Goal: Task Accomplishment & Management: Manage account settings

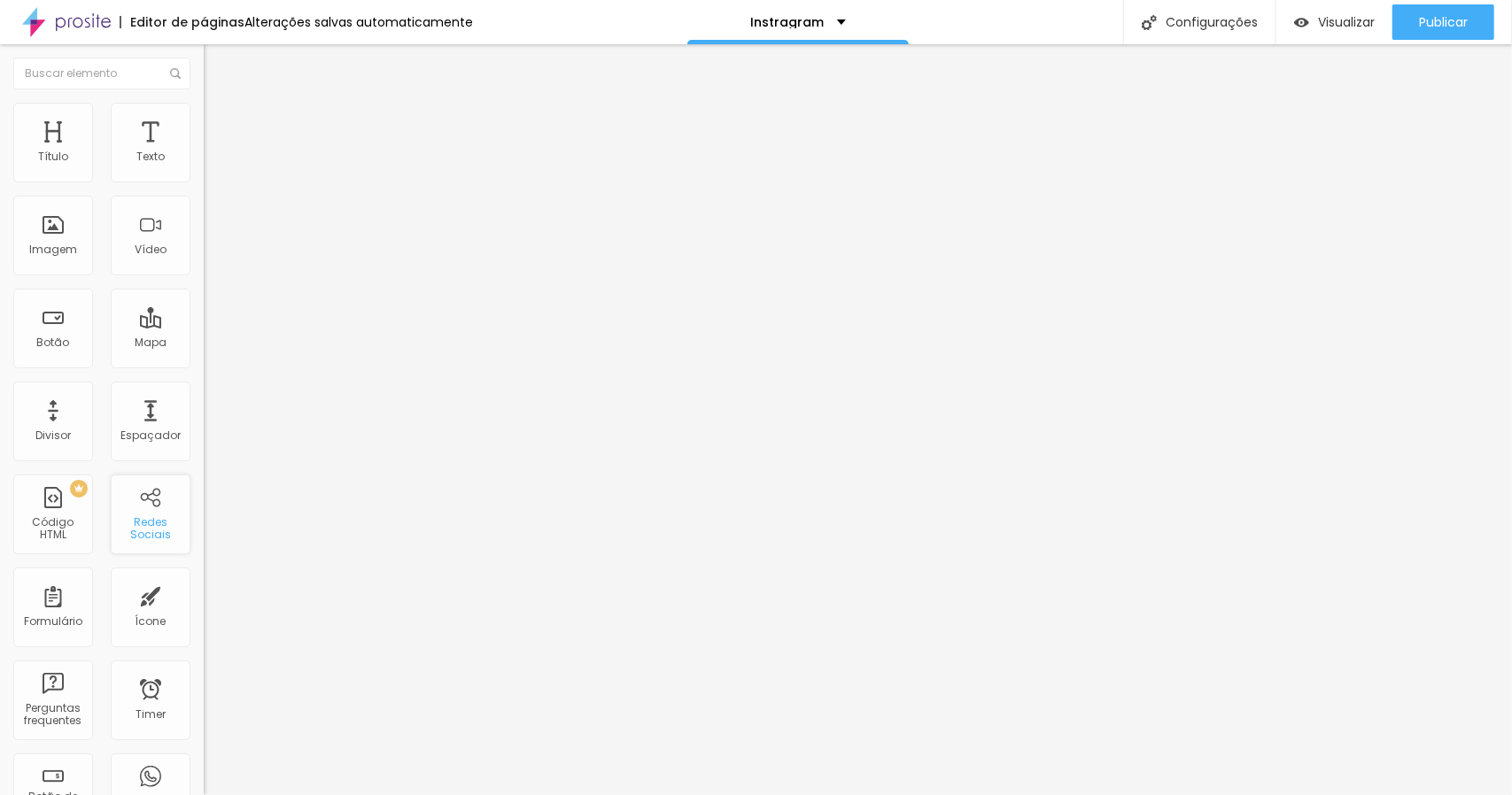
click at [140, 522] on div "Redes Sociais" at bounding box center [149, 529] width 70 height 25
click at [144, 522] on div "Redes Sociais" at bounding box center [149, 529] width 70 height 25
click at [142, 522] on div "Redes Sociais" at bounding box center [149, 529] width 70 height 25
click at [138, 493] on div "Redes Sociais" at bounding box center [150, 514] width 80 height 80
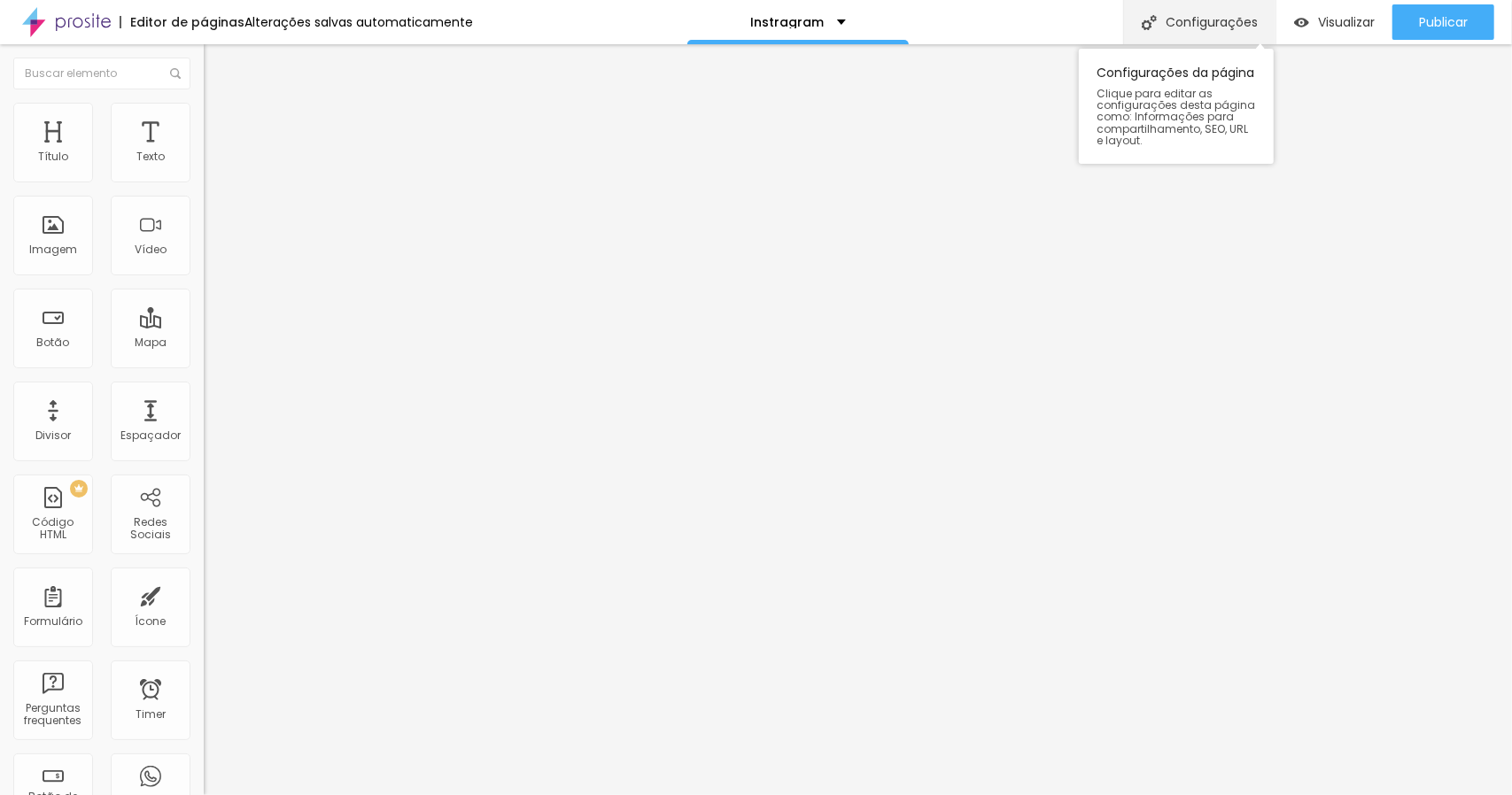
click at [1200, 21] on div "Configurações" at bounding box center [1199, 22] width 152 height 44
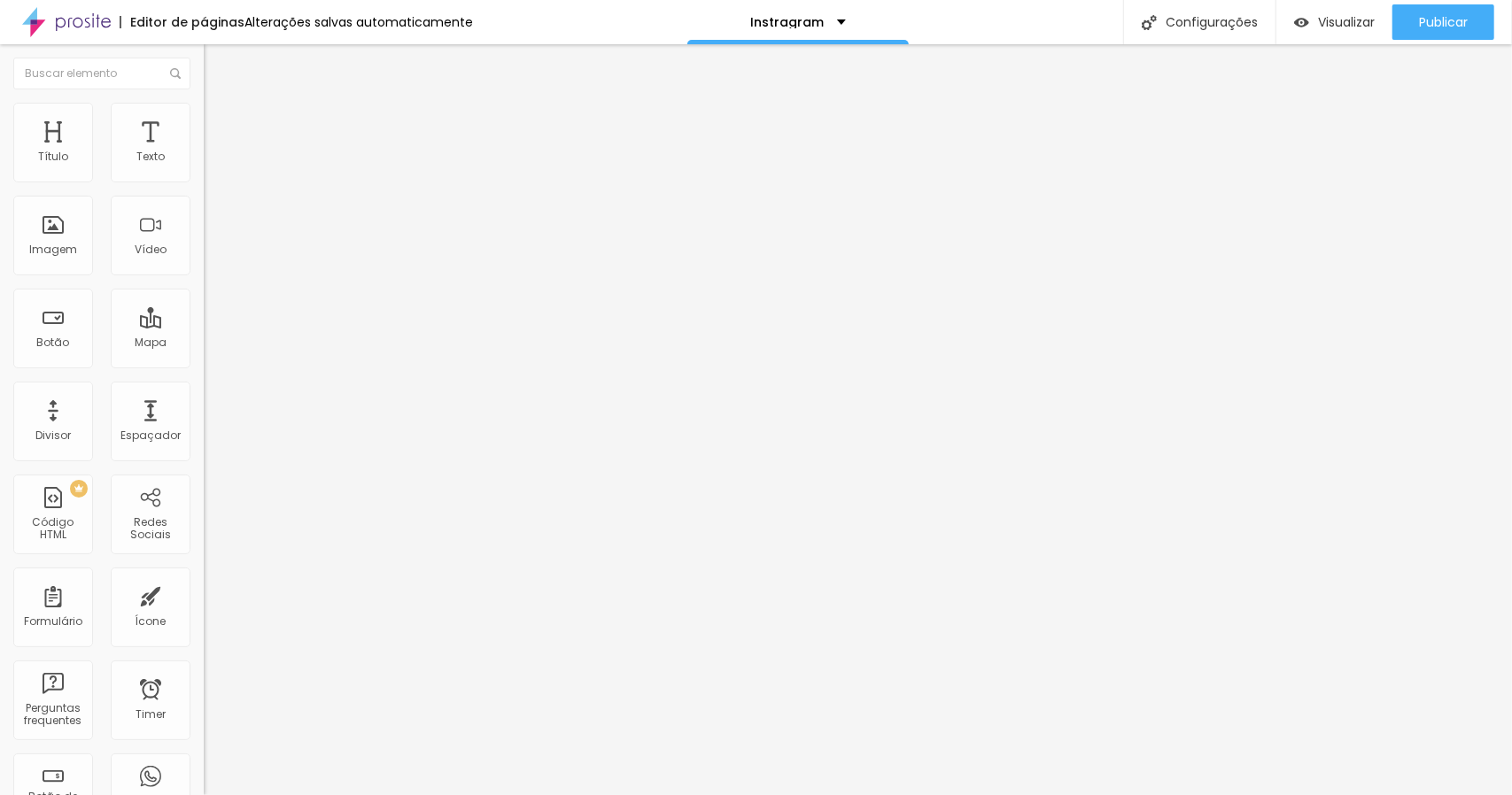
click at [138, 528] on div "Redes Sociais" at bounding box center [149, 529] width 70 height 25
click at [204, 180] on span at bounding box center [210, 187] width 13 height 15
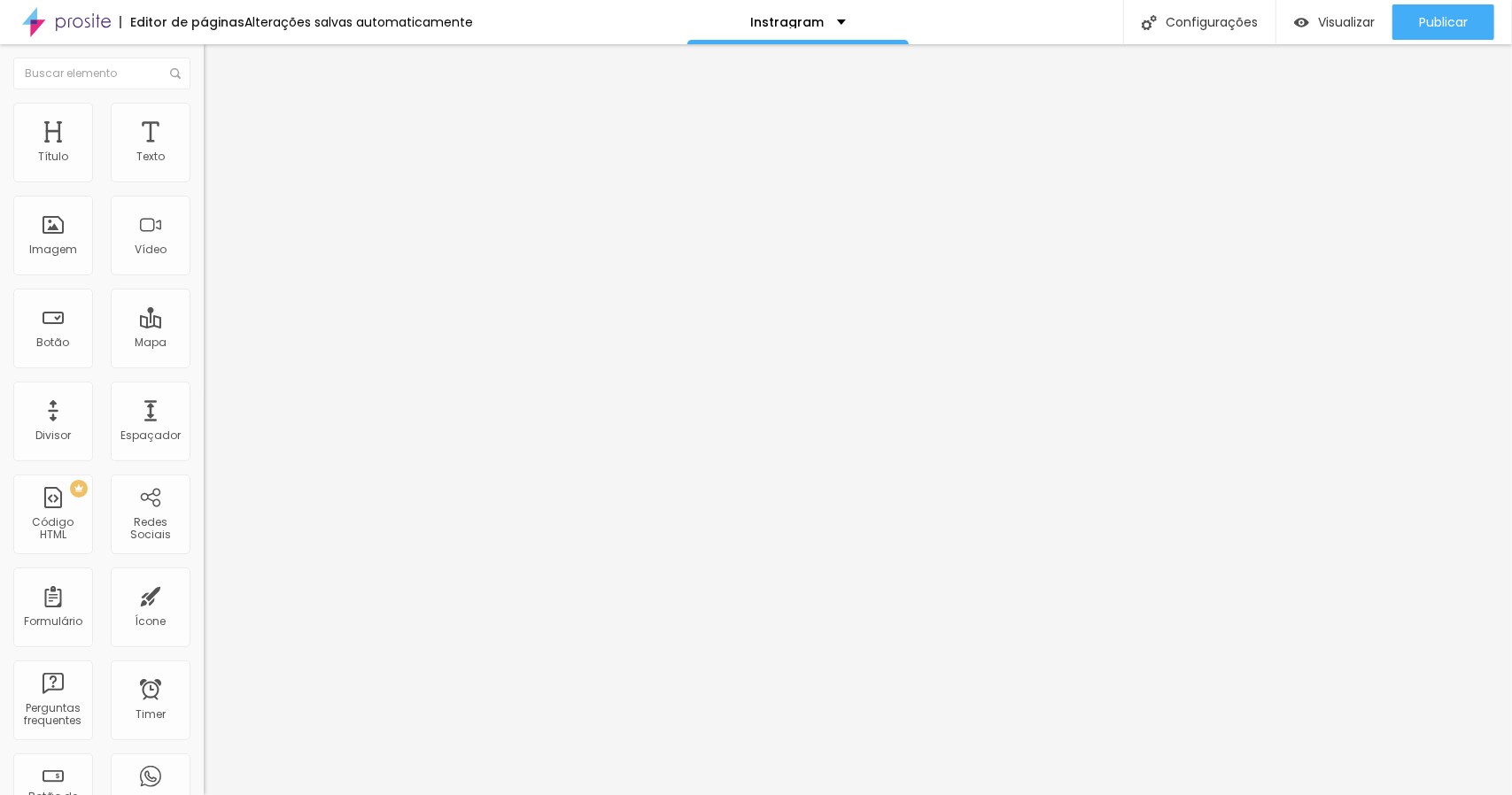
click at [204, 358] on div "Instagram" at bounding box center [305, 363] width 204 height 11
click at [204, 602] on input "https://" at bounding box center [310, 611] width 213 height 18
paste input "https://www.instagram.com/joicardosofotografias/"
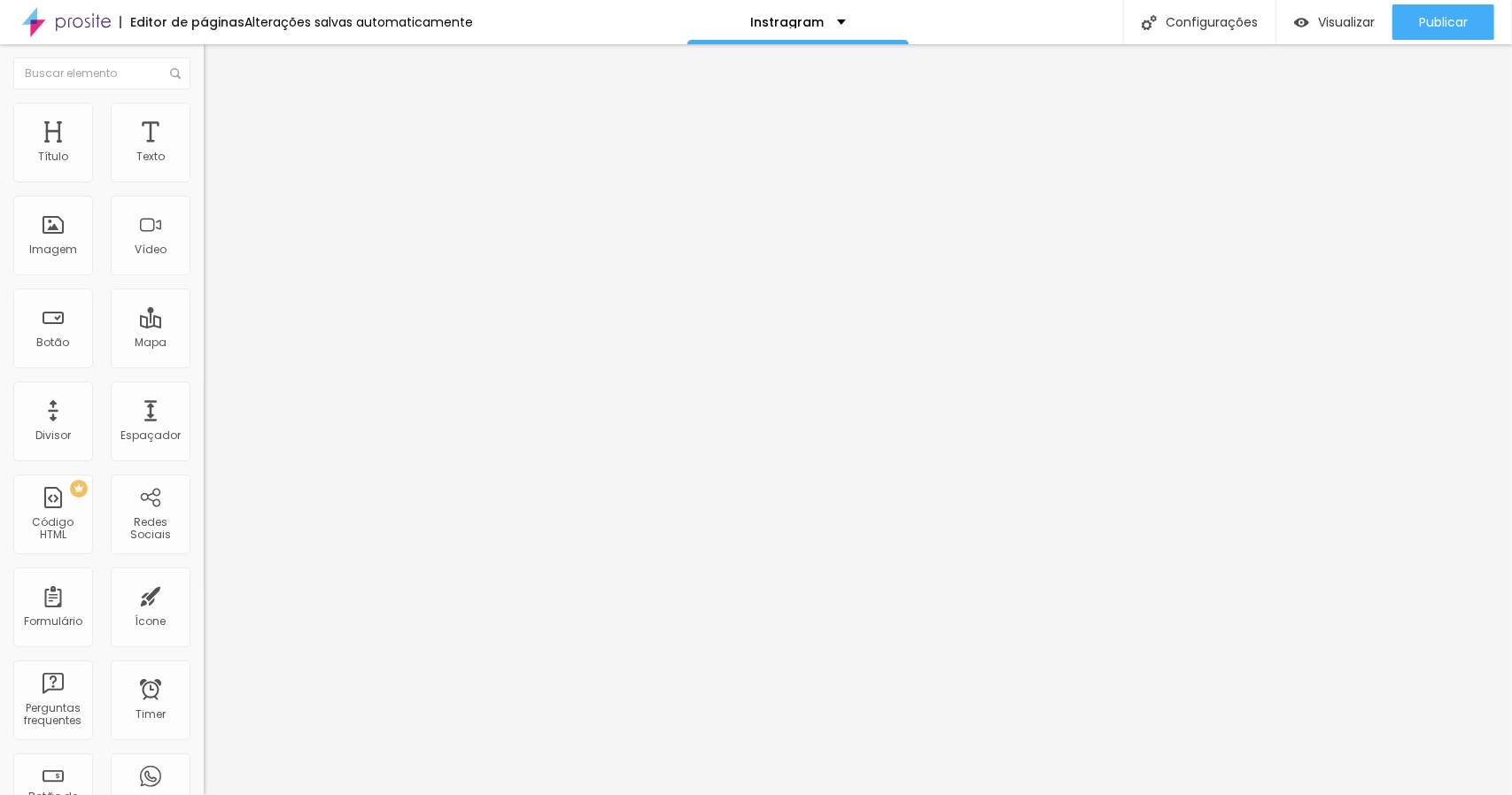
type input "https://https://www.instagram.com/joicardosofotografias/"
click at [204, 444] on div "Editar Redes Sociais Conteúdo Estilo Avançado Instagram Rede social Instagram E…" at bounding box center [305, 419] width 204 height 751
click at [204, 115] on li "Estilo" at bounding box center [305, 111] width 204 height 18
click at [204, 120] on img at bounding box center [212, 129] width 16 height 16
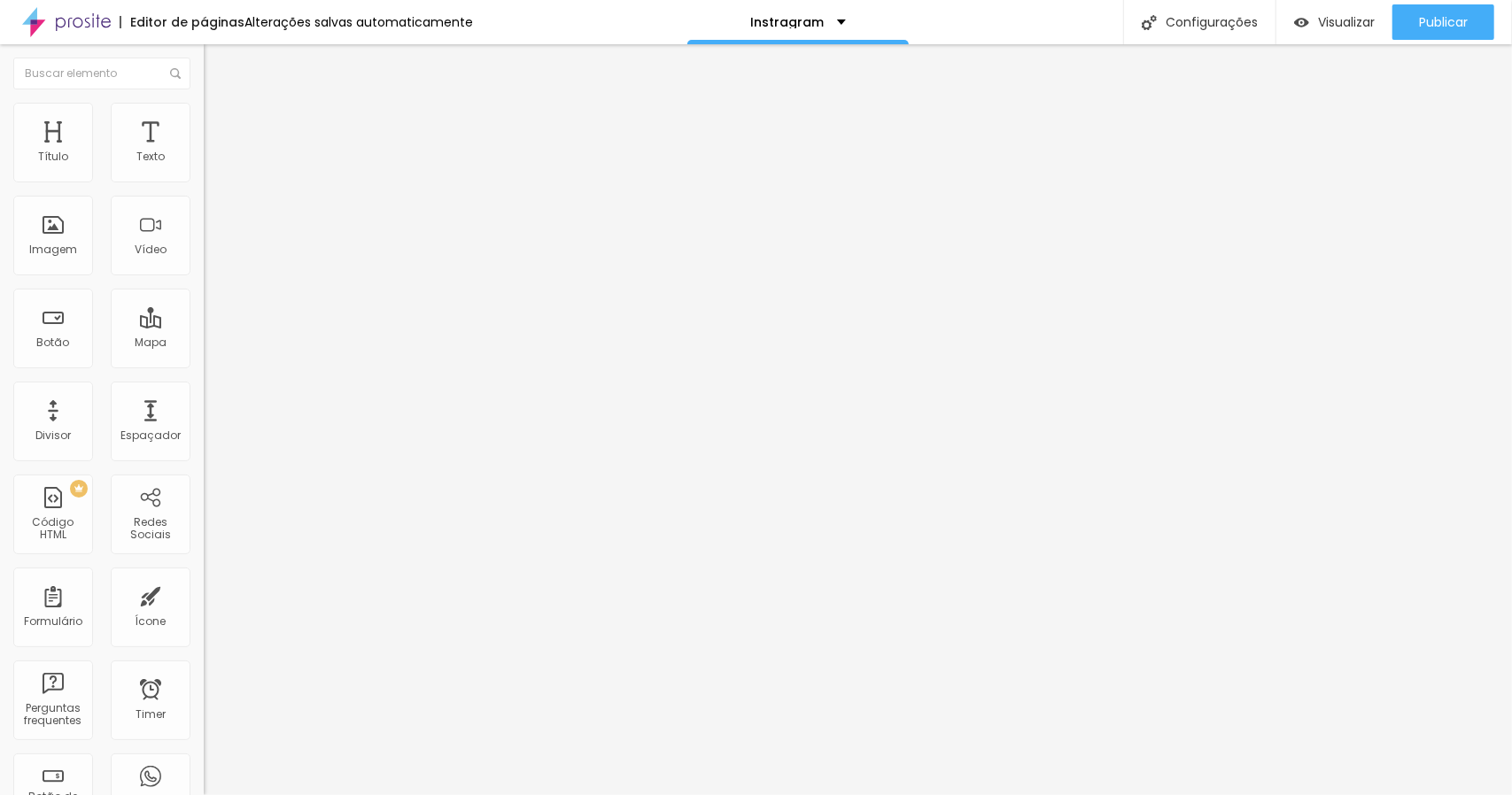
click at [217, 69] on div "Editar Redes Sociais" at bounding box center [292, 65] width 149 height 14
click at [150, 440] on div "Espaçador" at bounding box center [150, 436] width 60 height 13
click at [1324, 17] on span "Visualizar" at bounding box center [1346, 23] width 57 height 14
click at [169, 517] on div "Redes Sociais" at bounding box center [149, 529] width 70 height 25
click at [133, 529] on div "Redes Sociais" at bounding box center [149, 529] width 70 height 25
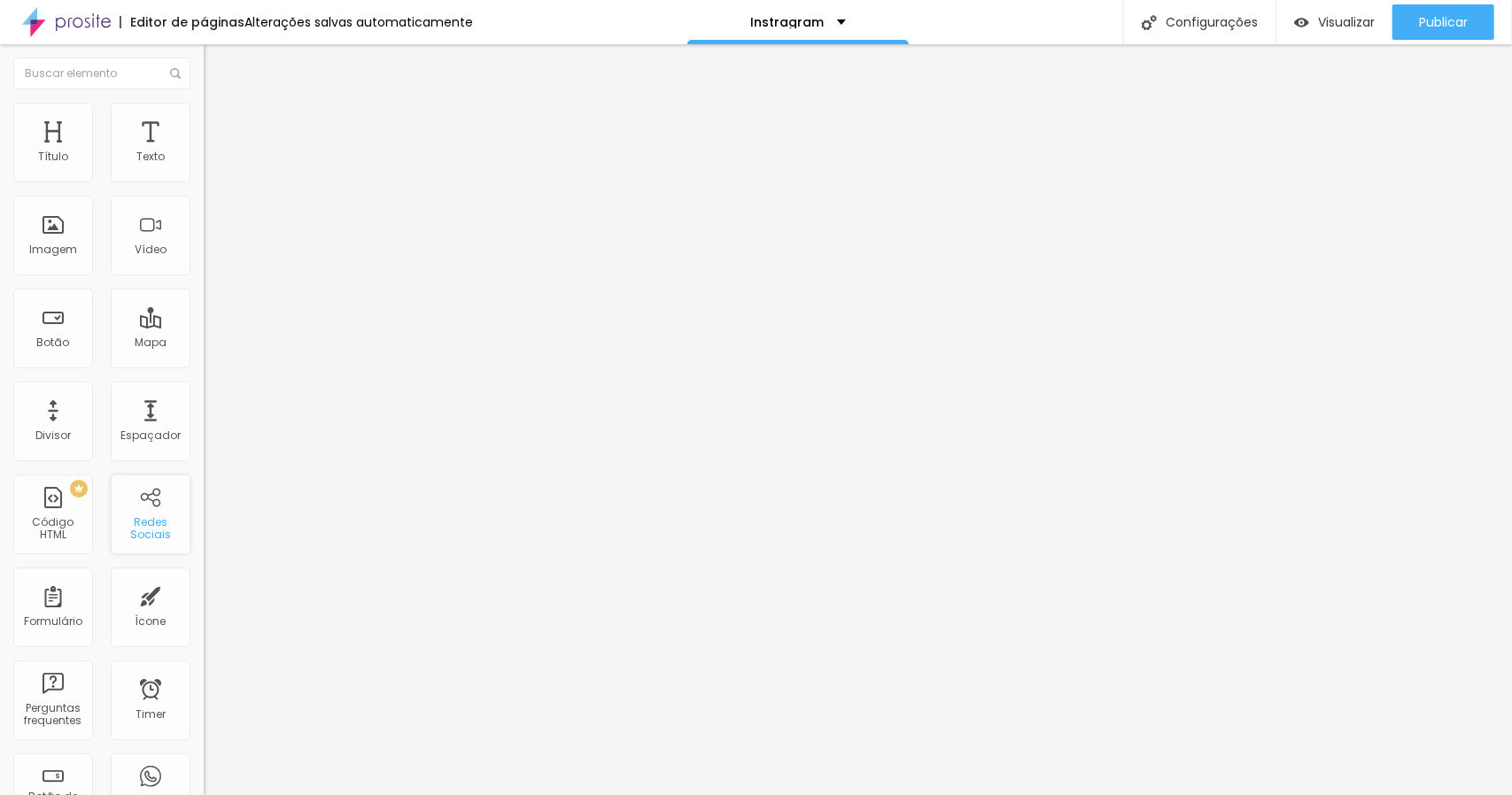
click at [133, 529] on div "Redes Sociais" at bounding box center [149, 529] width 70 height 25
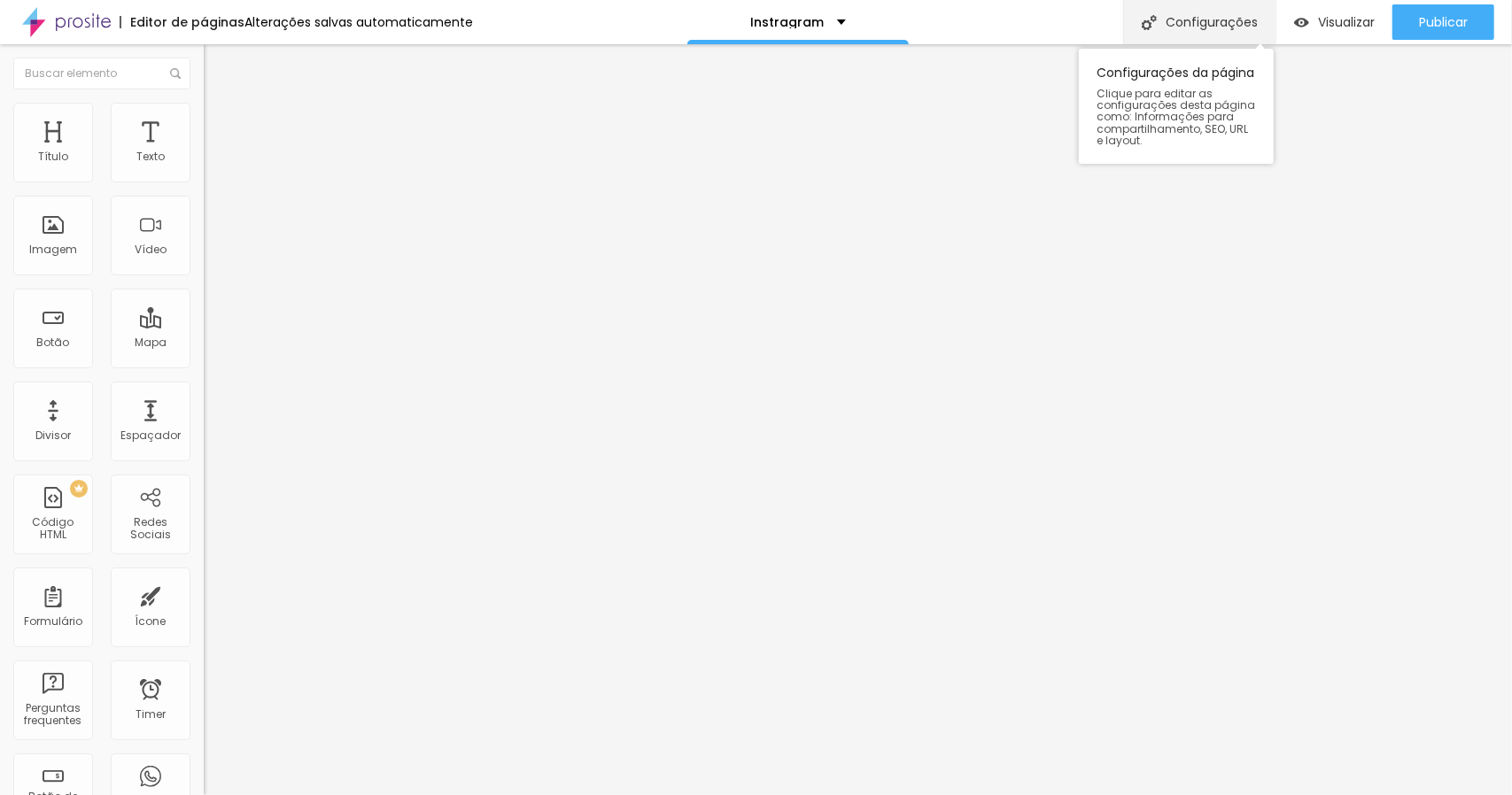
click at [1222, 23] on div "Configurações" at bounding box center [1199, 22] width 152 height 44
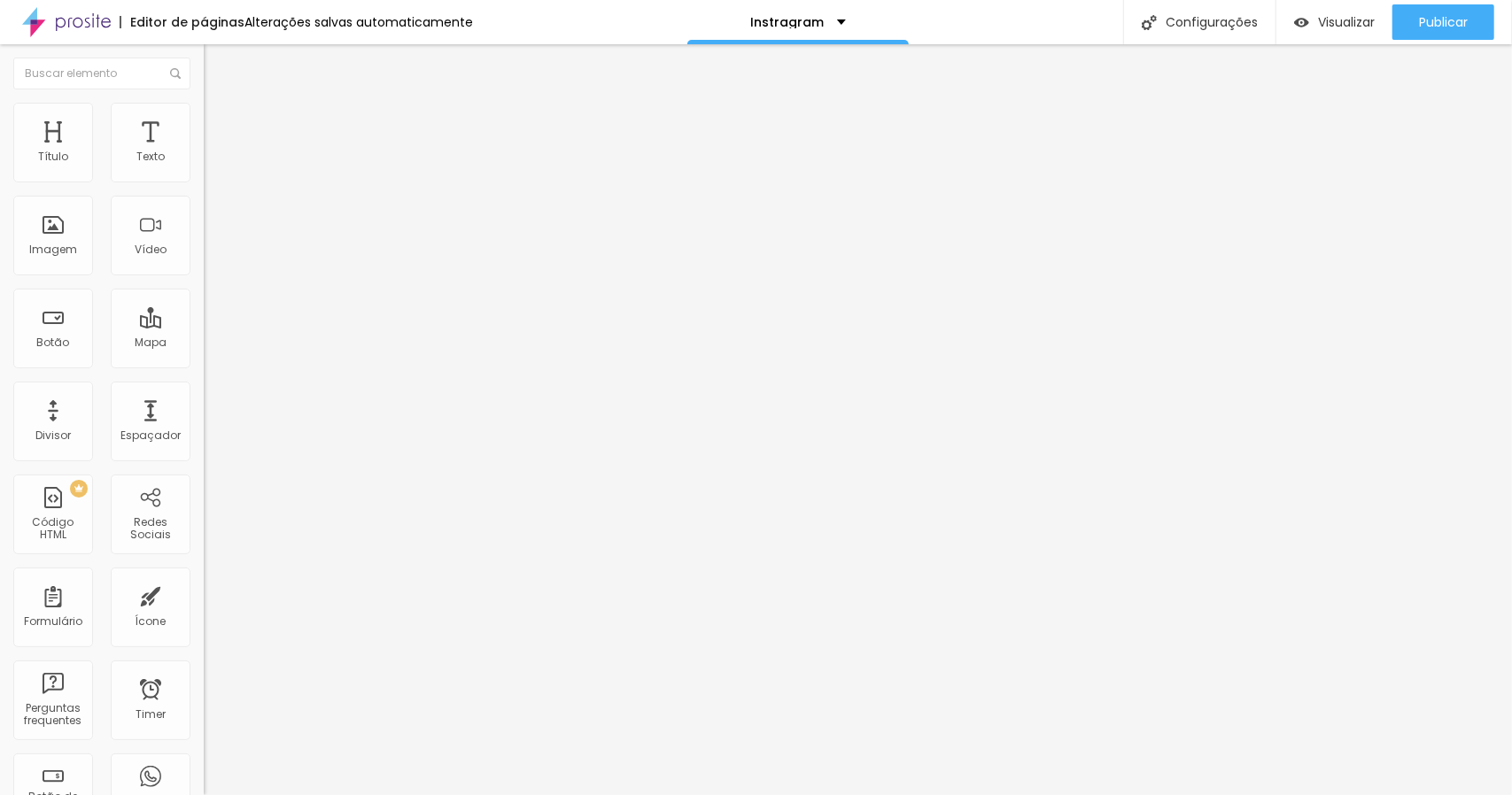
drag, startPoint x: 701, startPoint y: 283, endPoint x: 514, endPoint y: 284, distance: 187.0
paste input "https://www.instagram.com/joicardosofotografias/"
type input "/https://www.instagram.com/joicardosofotografias/"
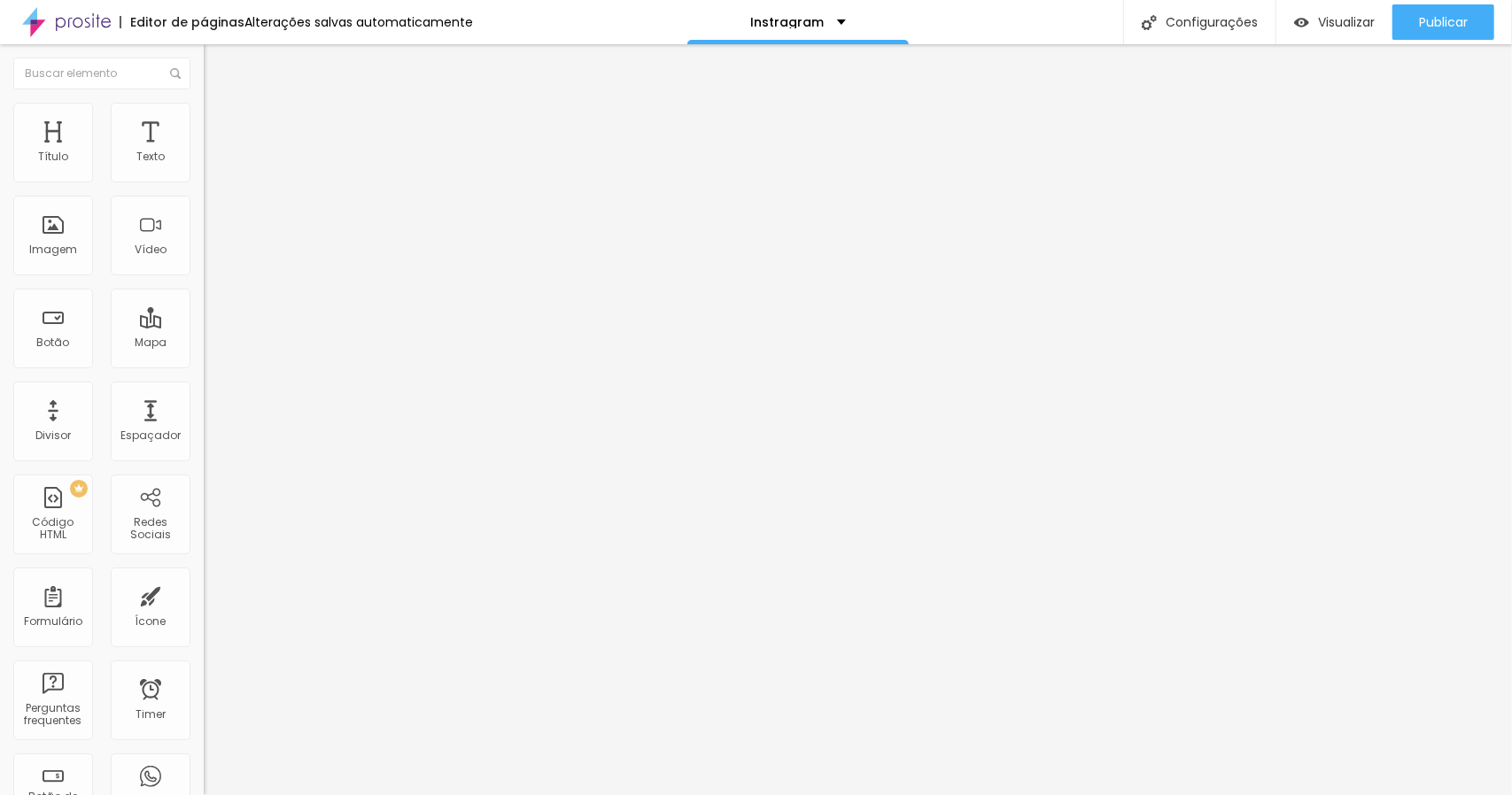
click at [204, 113] on img at bounding box center [212, 110] width 16 height 16
click at [204, 120] on li "Avançado" at bounding box center [305, 129] width 204 height 18
click at [204, 650] on input "text" at bounding box center [310, 659] width 213 height 18
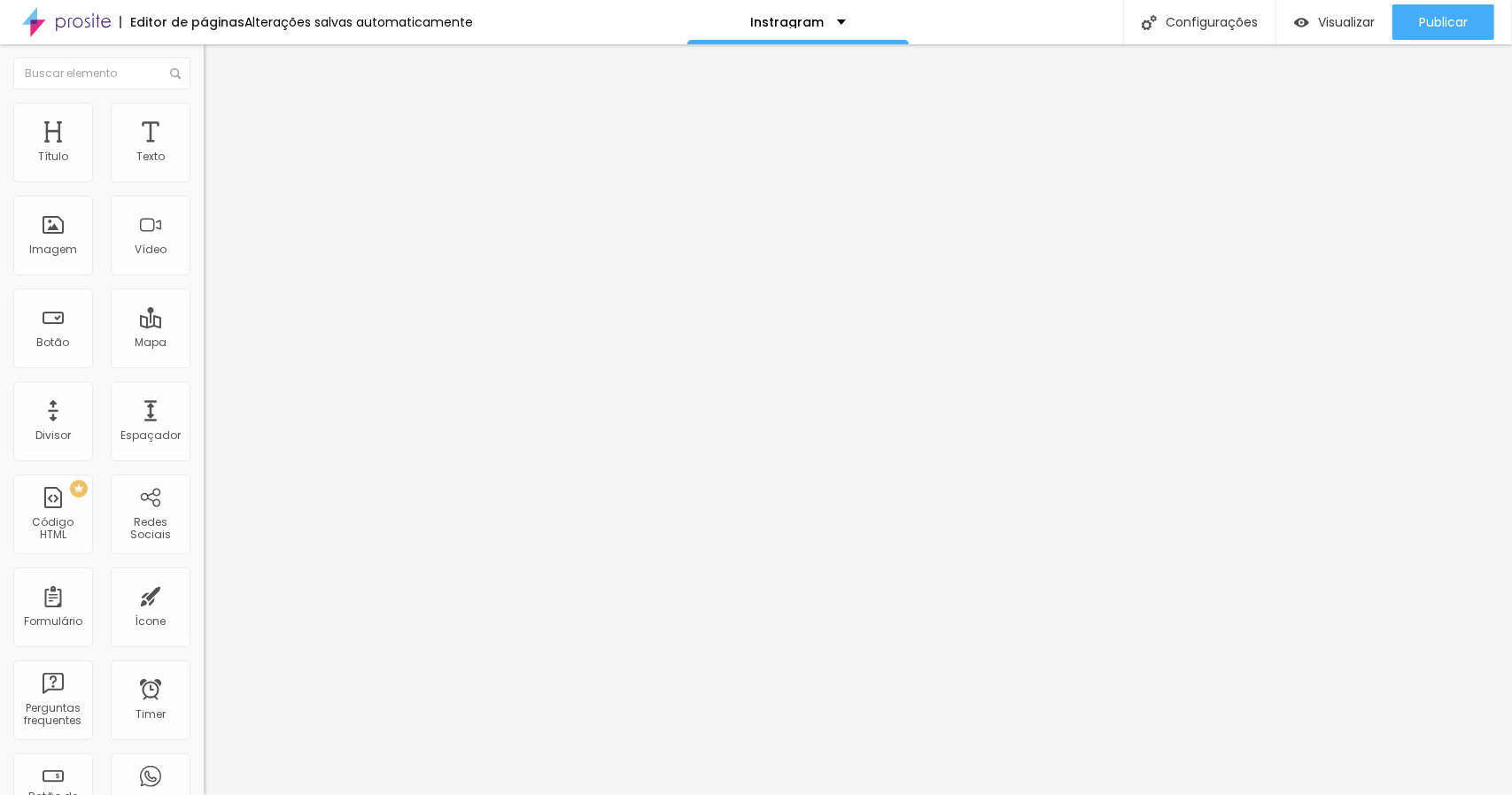
paste input "https://www.instagram.com/joicardosofotografias/"
type input "https://www.instagram.com/joicardosofotografias/"
click at [217, 67] on img "button" at bounding box center [225, 65] width 14 height 14
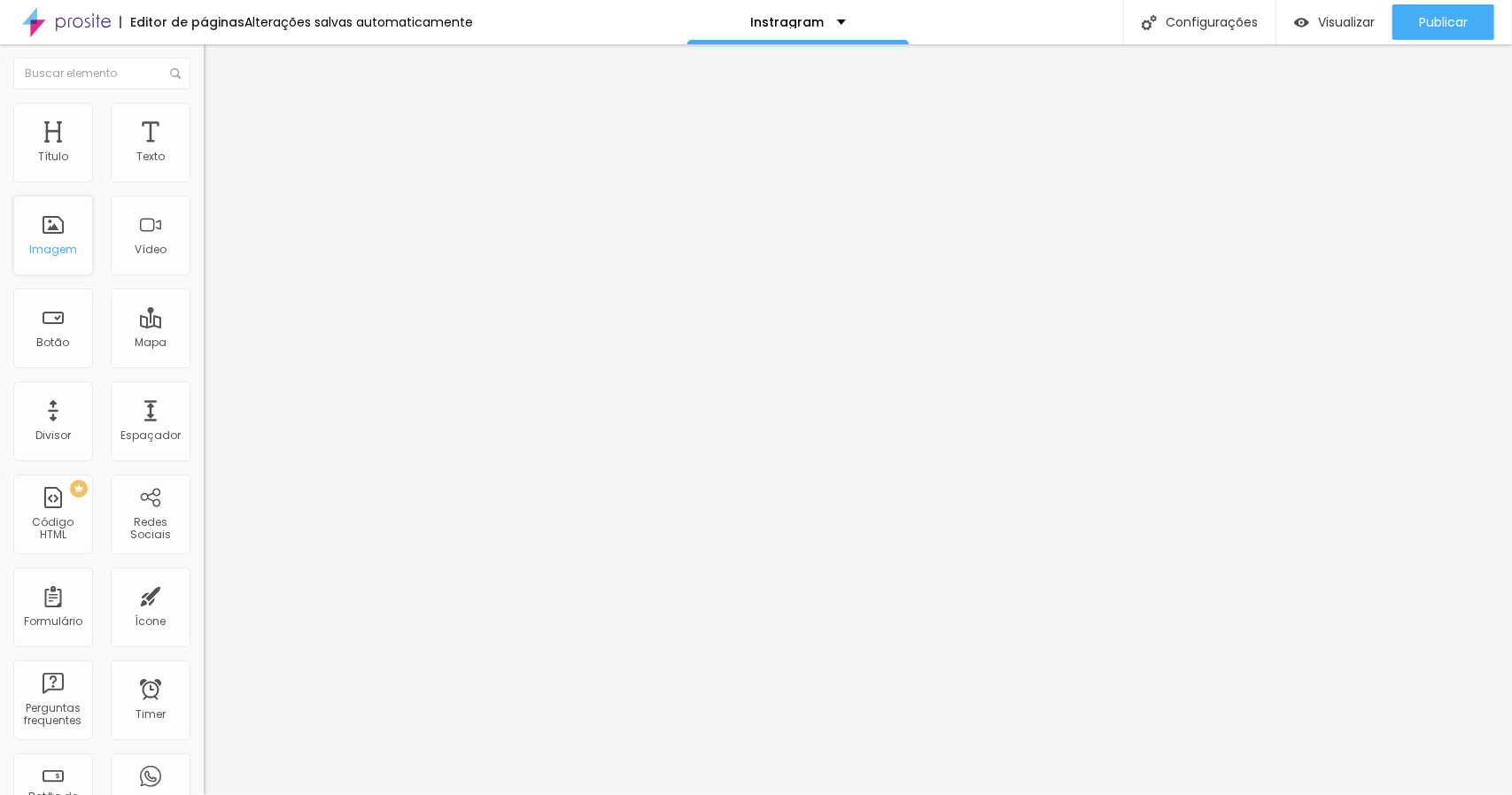
click at [59, 254] on div "Imagem" at bounding box center [53, 250] width 48 height 13
click at [827, 14] on div "Instragram" at bounding box center [798, 22] width 221 height 44
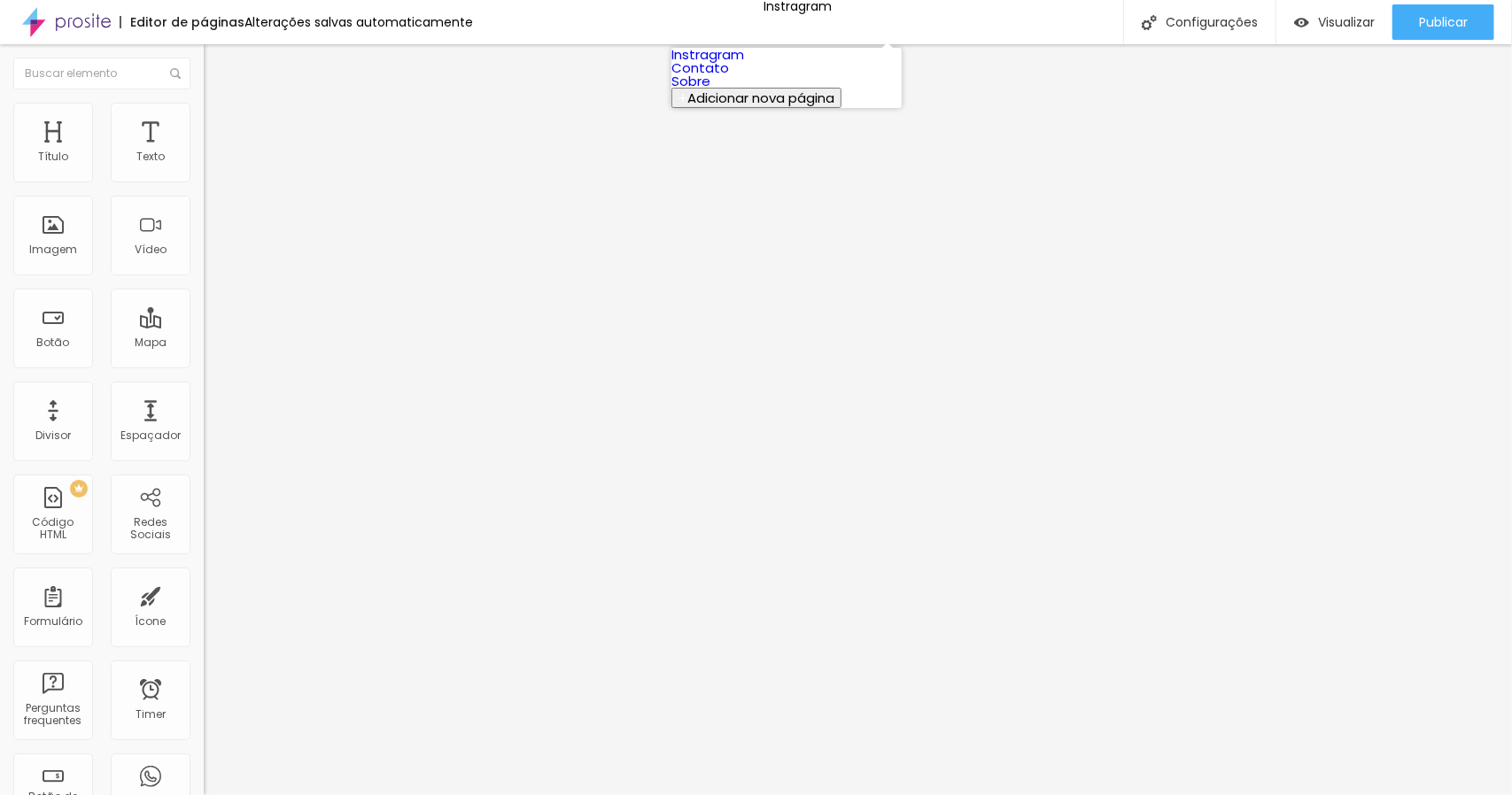
click at [744, 63] on link "Instragram" at bounding box center [708, 54] width 72 height 19
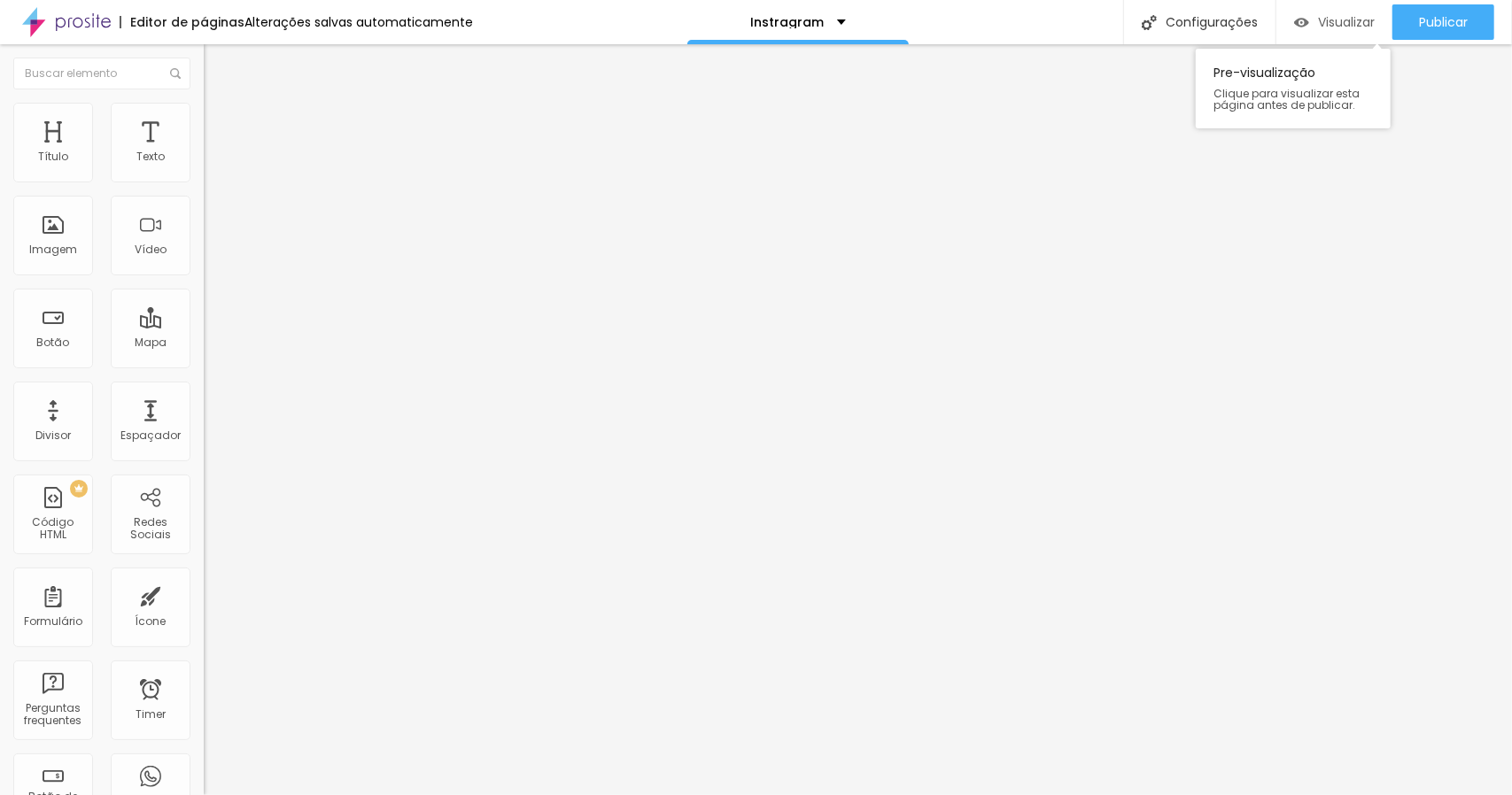
click at [1324, 25] on span "Visualizar" at bounding box center [1346, 23] width 57 height 14
click at [809, 22] on p "Instragram" at bounding box center [786, 23] width 73 height 13
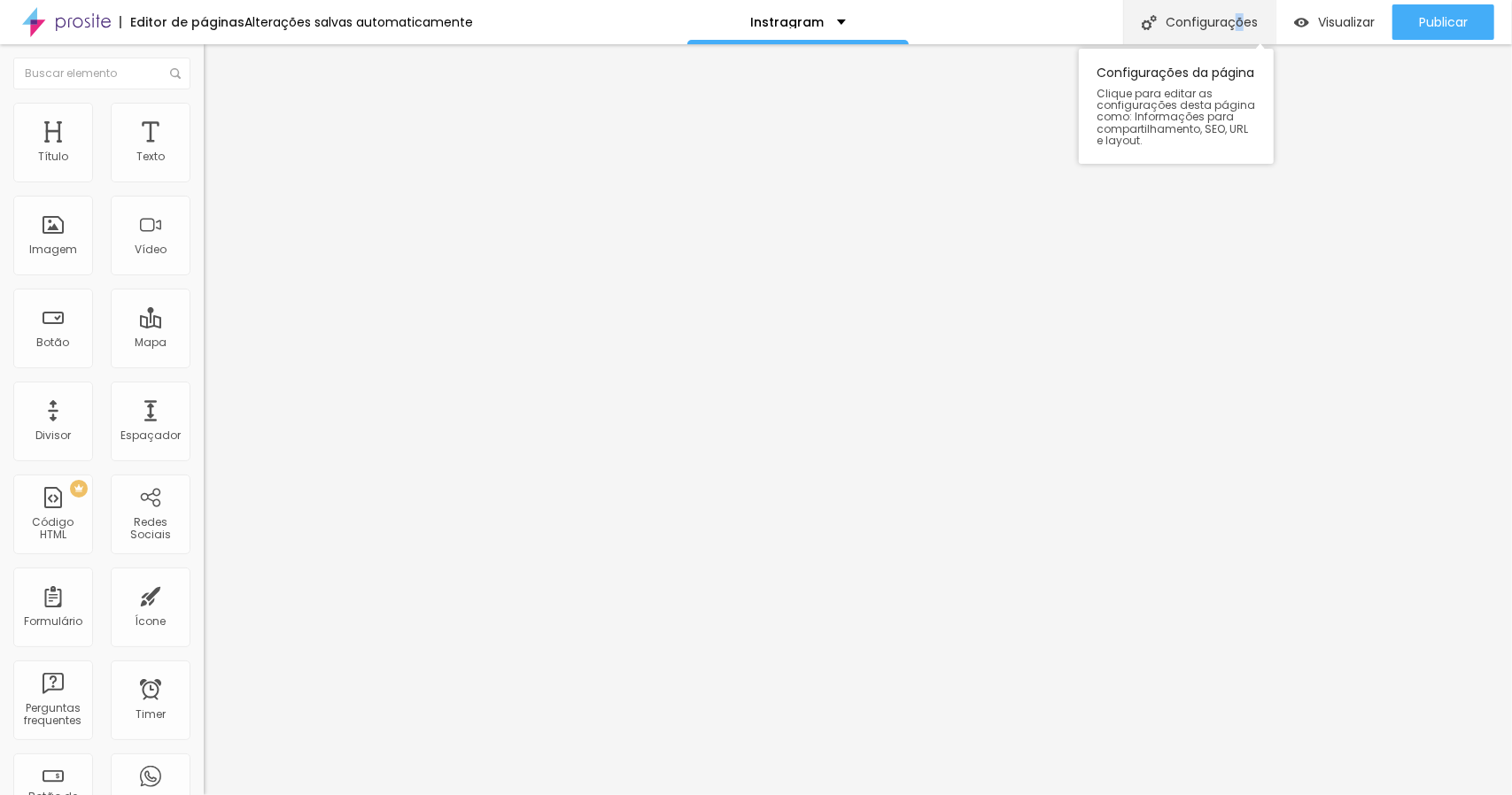
click at [1236, 16] on div "Configurações" at bounding box center [1199, 22] width 152 height 44
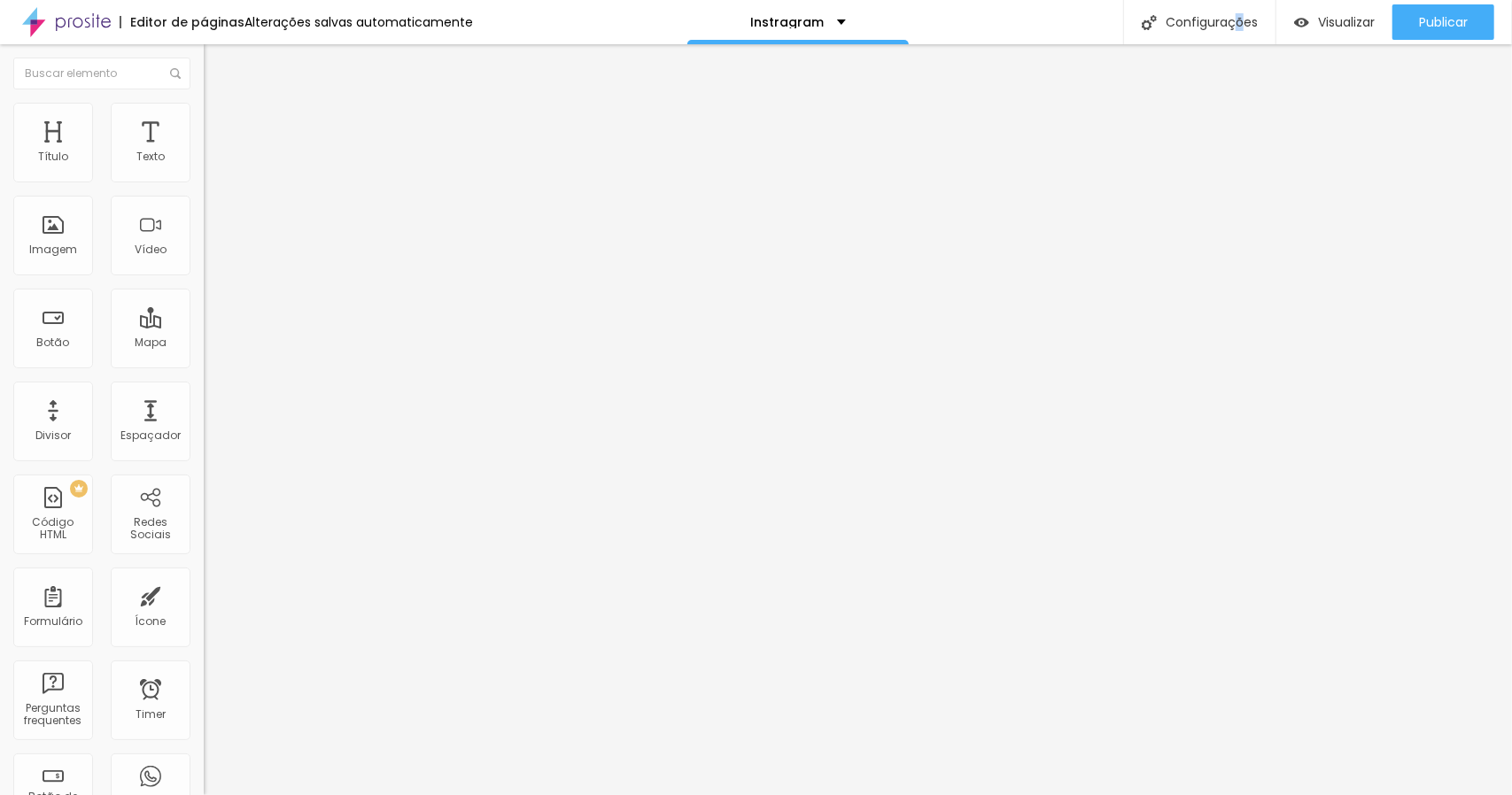
click at [220, 24] on div "Editor de páginas" at bounding box center [182, 23] width 125 height 13
click at [822, 21] on div "Instragram" at bounding box center [798, 23] width 96 height 13
click at [213, 22] on div "Editor de páginas" at bounding box center [182, 23] width 125 height 13
click at [57, 81] on input "text" at bounding box center [102, 73] width 178 height 32
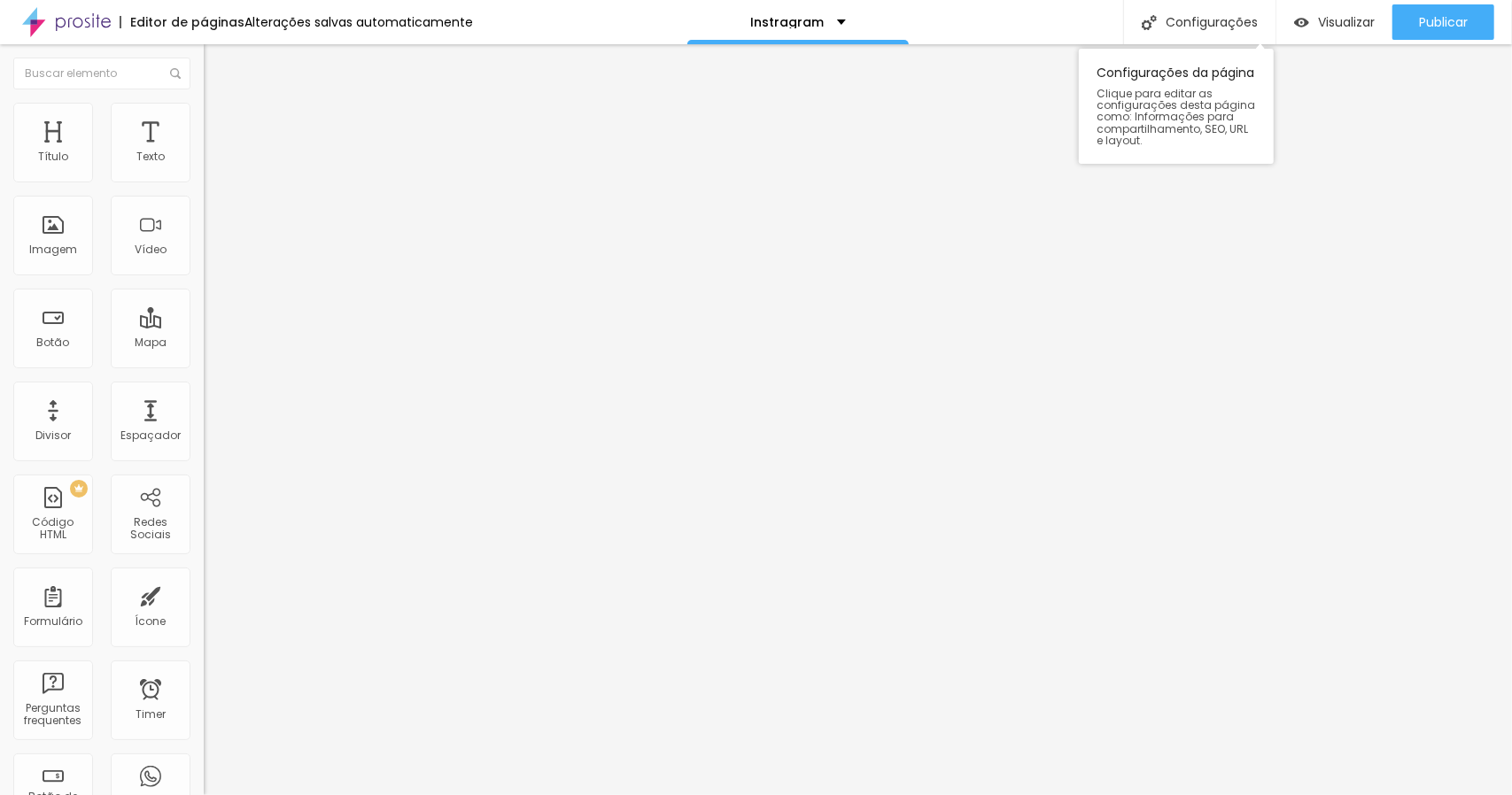
click at [1198, 109] on span "Clique para editar as configurações desta página como: Informações para compart…" at bounding box center [1177, 117] width 159 height 59
click at [1190, 62] on div "Configurações da página Clique para editar as configurações desta página como: …" at bounding box center [1176, 106] width 195 height 115
click at [1199, 40] on div "Configurações da página Clique para editar as configurações desta página como: …" at bounding box center [1176, 101] width 195 height 124
click at [1201, 22] on div "Configurações" at bounding box center [1199, 22] width 152 height 44
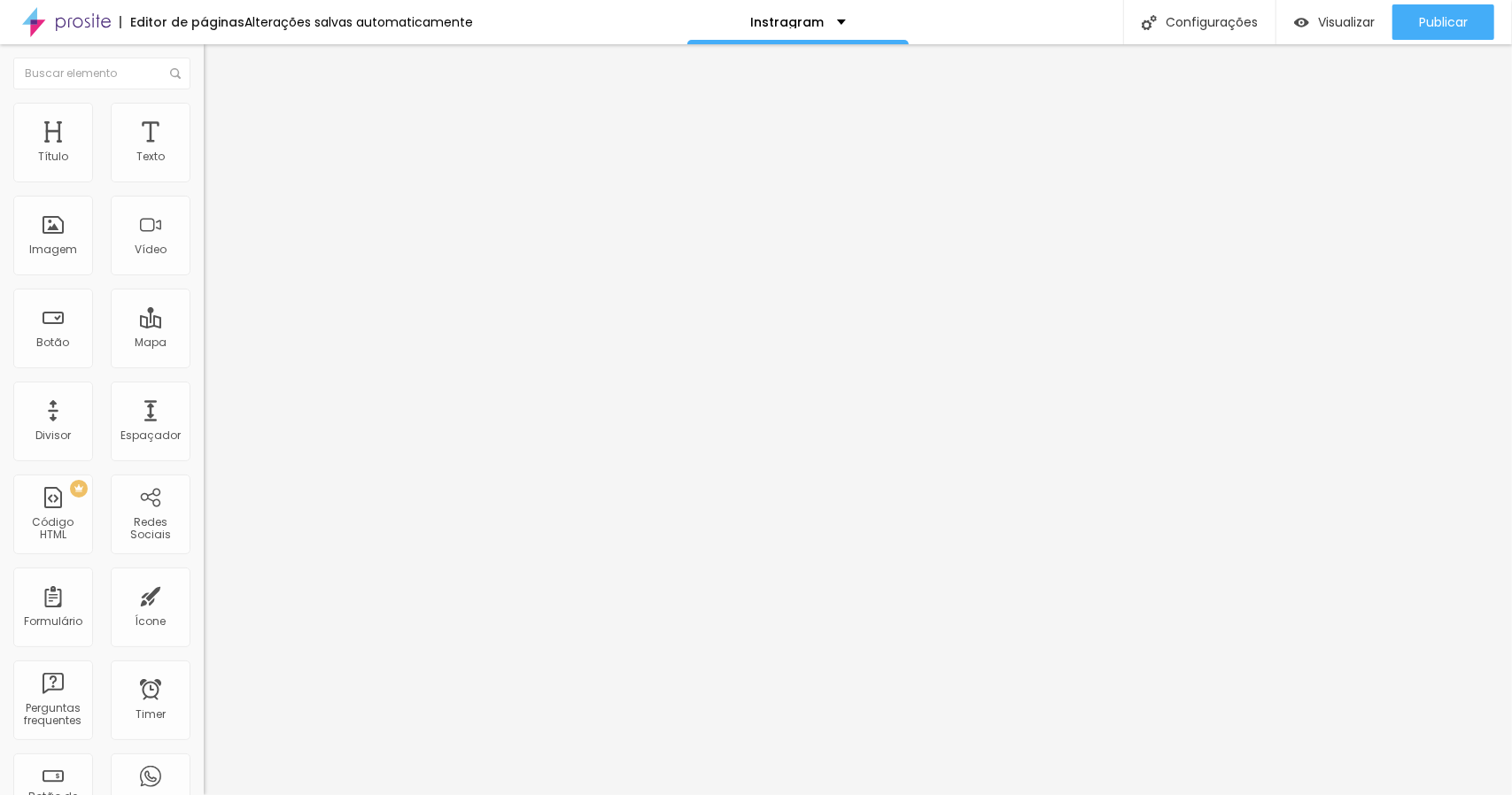
click at [80, 19] on img at bounding box center [66, 22] width 89 height 44
click at [58, 241] on div "Imagem" at bounding box center [53, 235] width 80 height 80
click at [58, 327] on div "Botão" at bounding box center [53, 329] width 80 height 80
click at [56, 330] on div "Botão" at bounding box center [53, 329] width 80 height 80
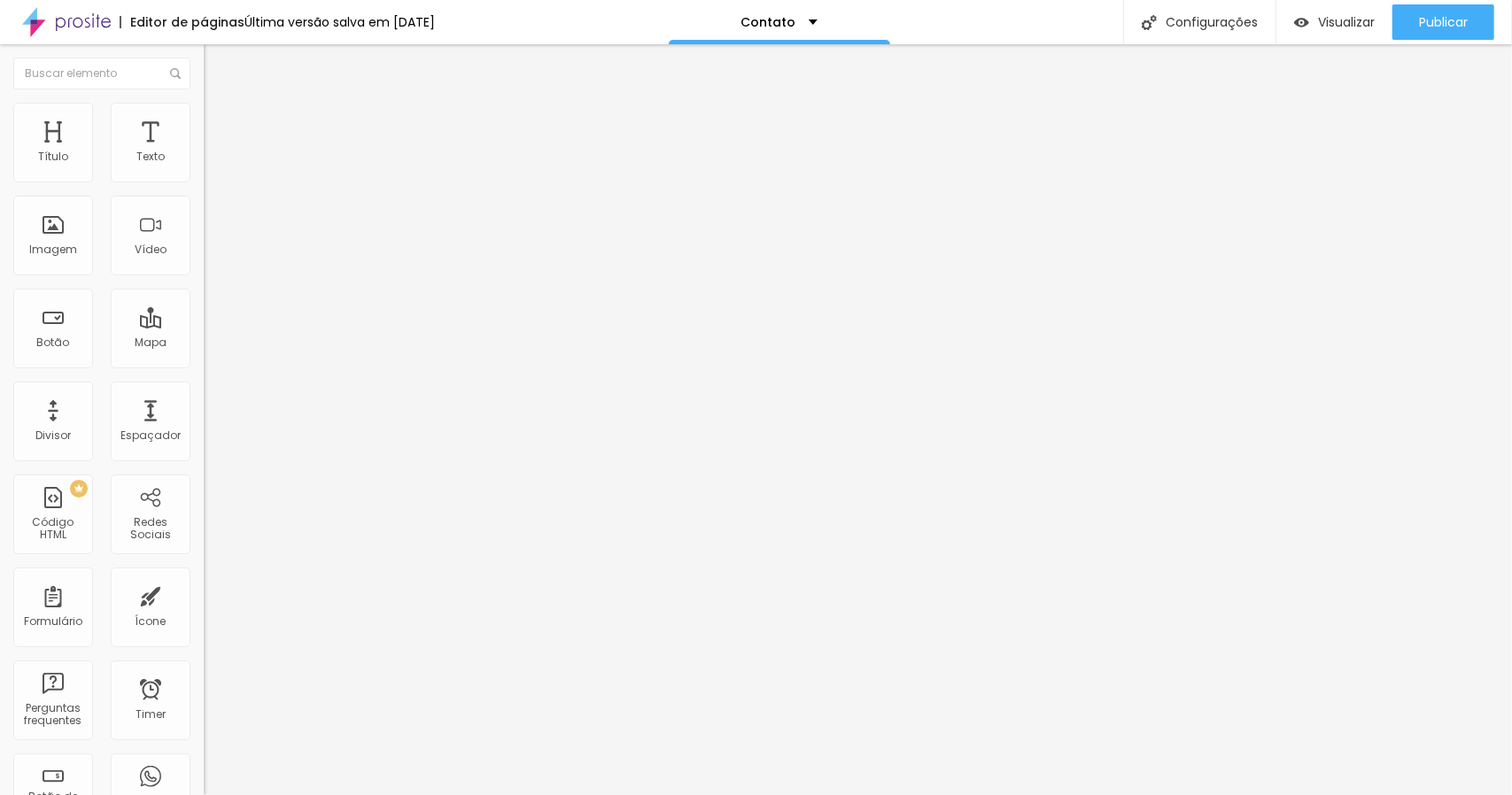
drag, startPoint x: 14, startPoint y: 196, endPoint x: 0, endPoint y: 196, distance: 14.0
click at [204, 196] on div "Endereço Alboom Brasil Alinhamento 15 Zoom" at bounding box center [305, 315] width 204 height 354
type input "Rua Leonardo Ossak, 81"
click at [220, 121] on span "Estilo" at bounding box center [234, 114] width 27 height 15
type input "55"
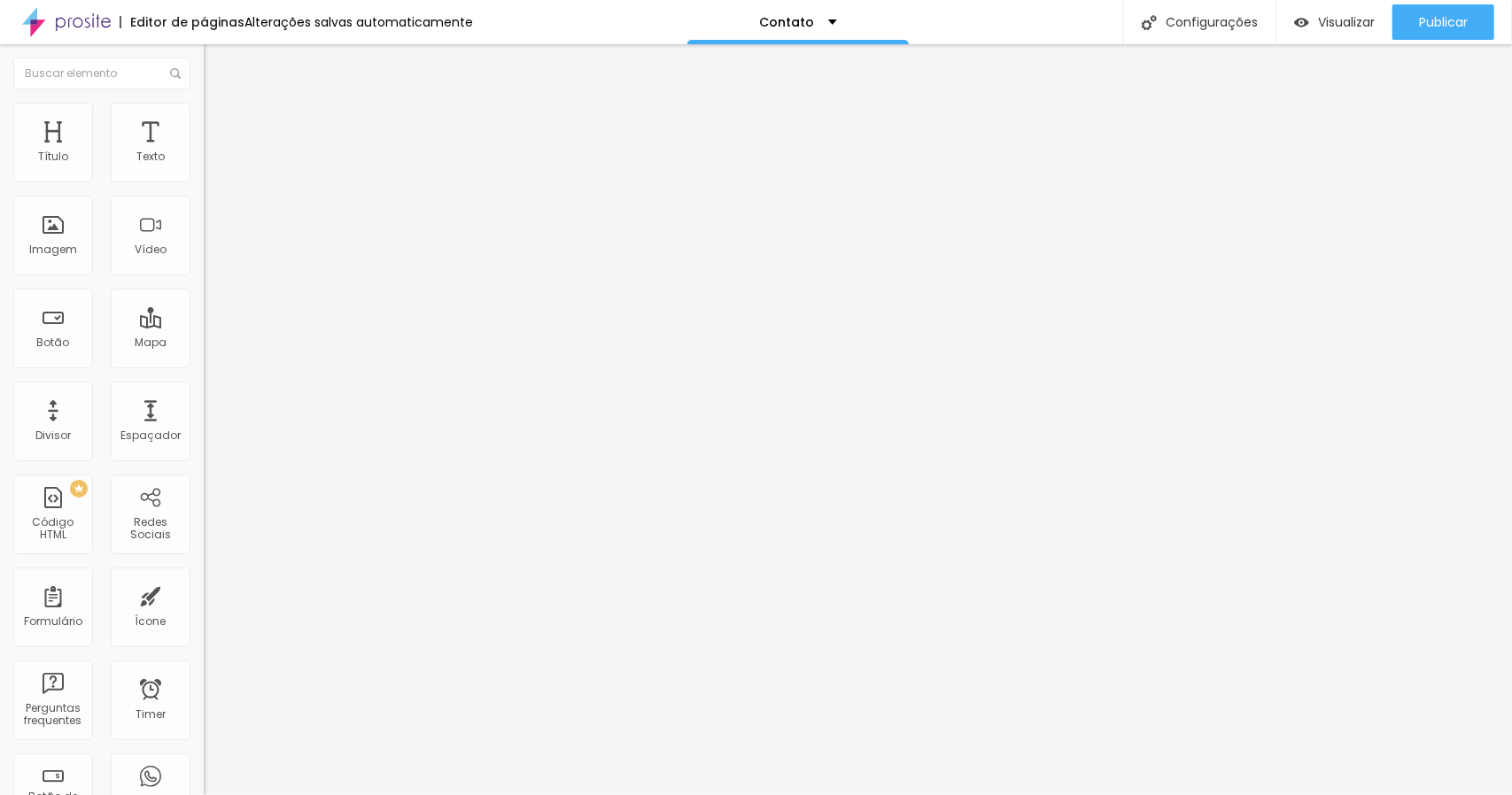
type input "55"
click at [204, 181] on input "range" at bounding box center [261, 175] width 114 height 14
type input "60"
type input "65"
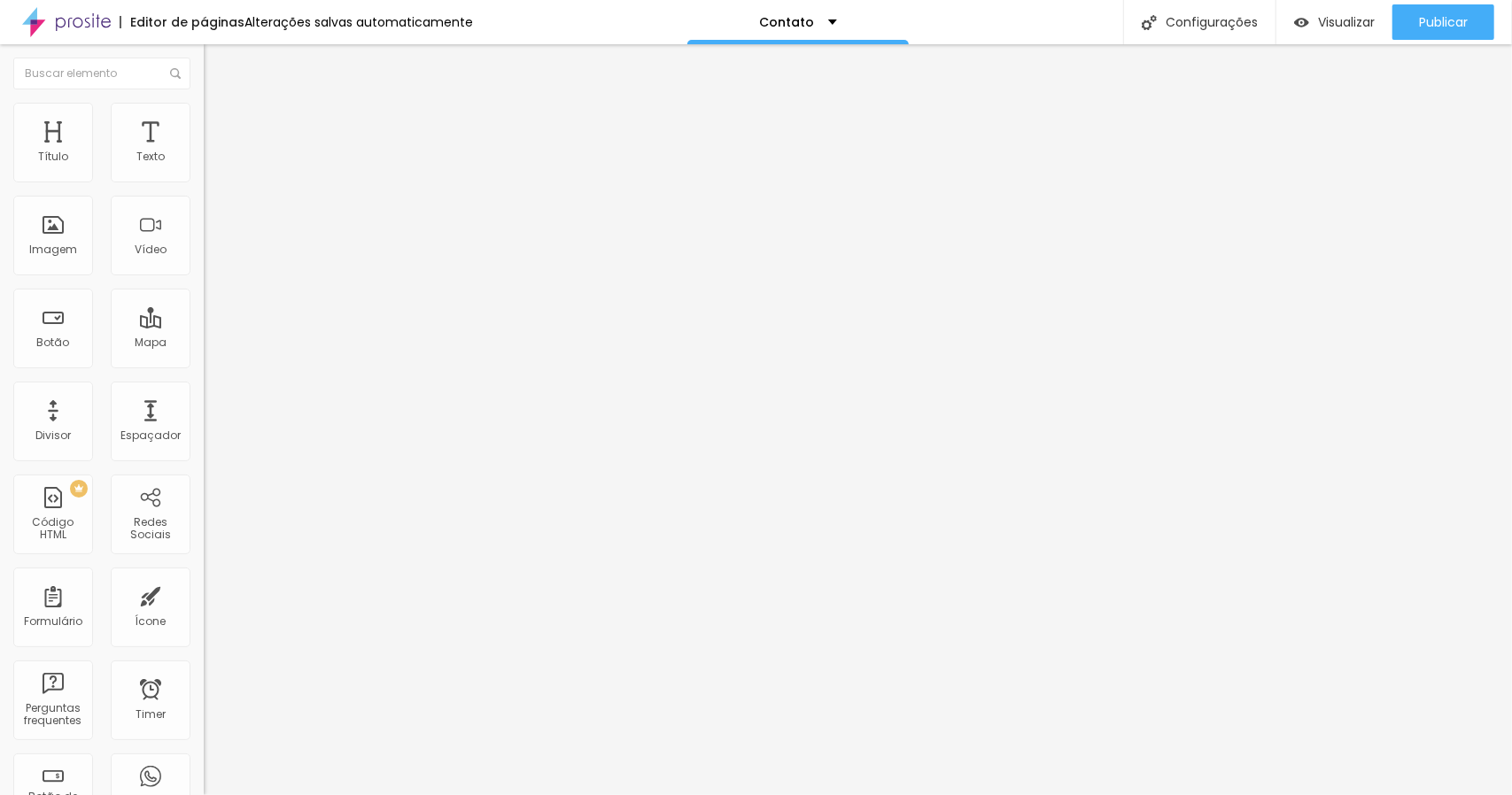
type input "65"
type input "70"
type input "75"
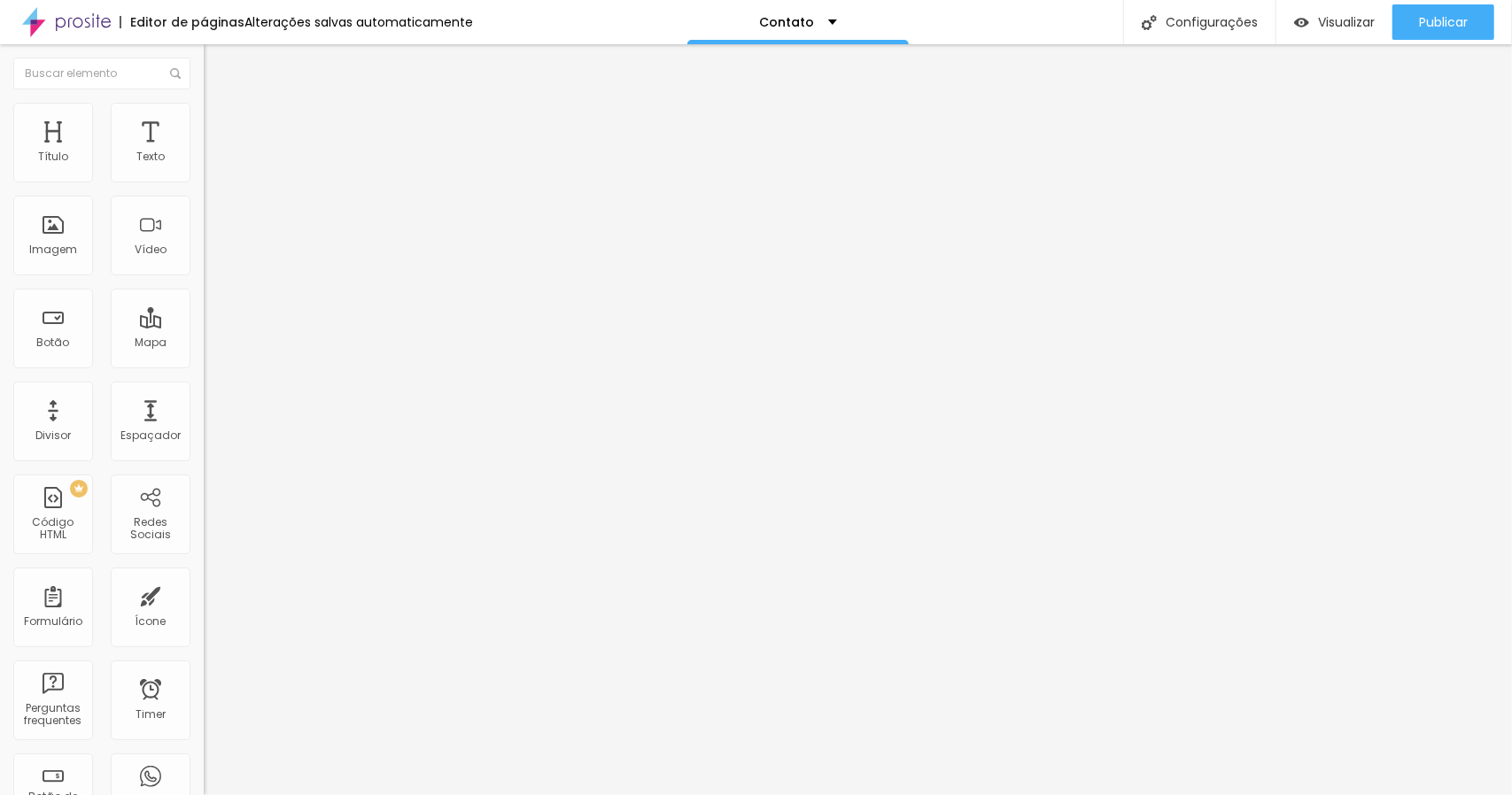
type input "80"
type input "85"
type input "90"
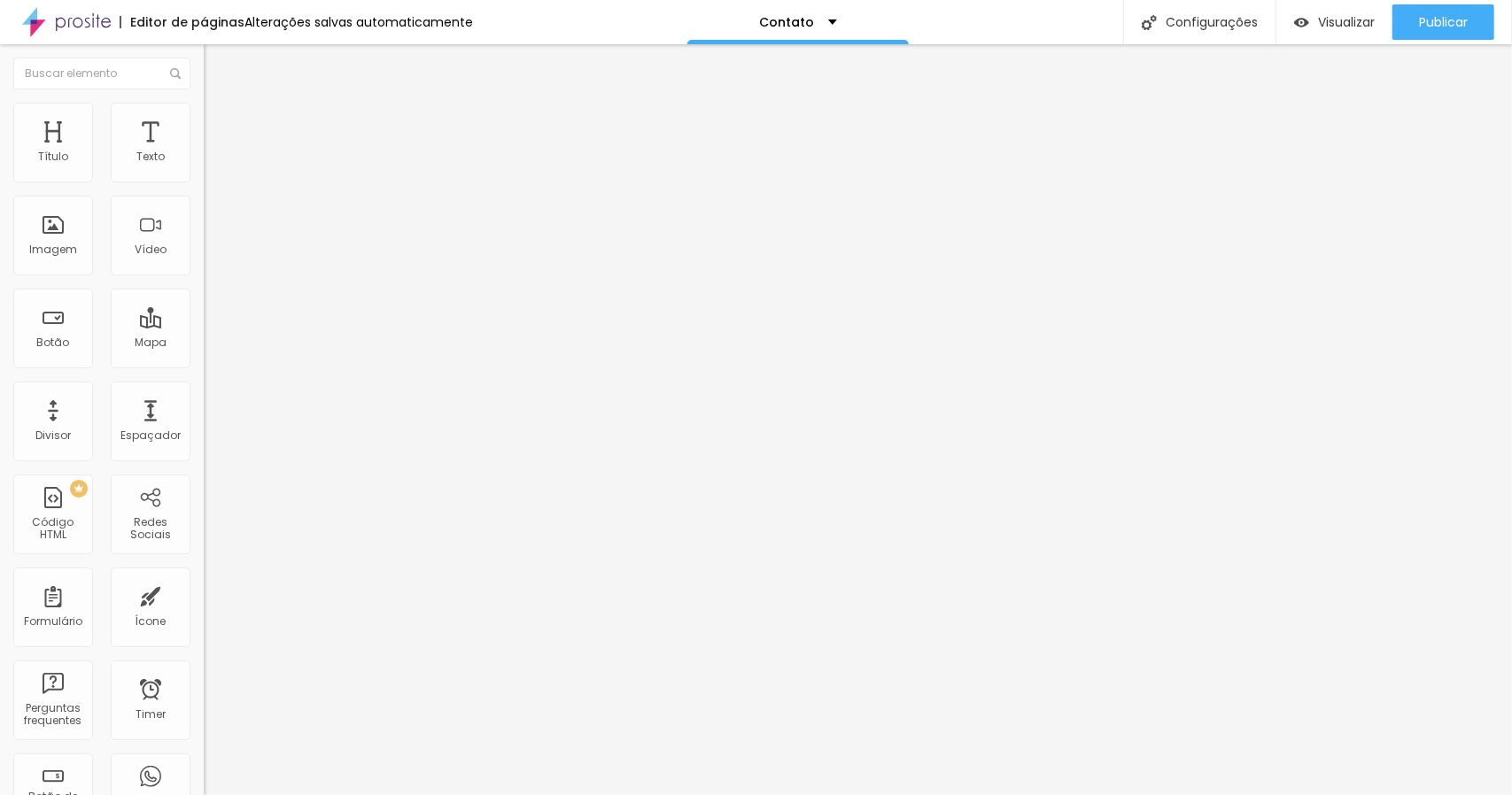
type input "90"
type input "95"
type input "100"
drag, startPoint x: 91, startPoint y: 188, endPoint x: 204, endPoint y: 188, distance: 113.0
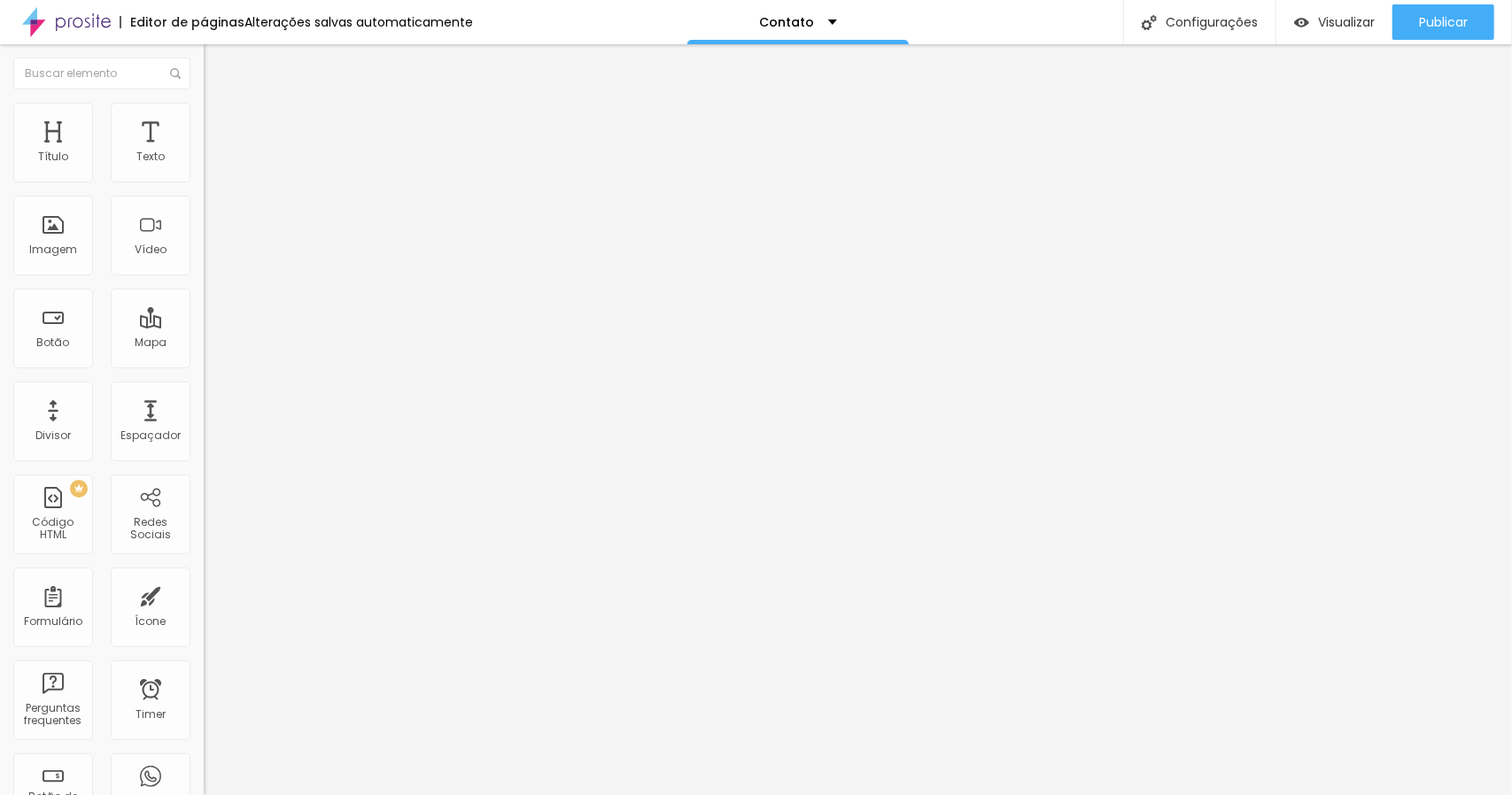
type input "100"
click at [204, 181] on input "range" at bounding box center [261, 175] width 114 height 14
click at [204, 120] on li "Avançado" at bounding box center [305, 129] width 204 height 18
click at [220, 104] on span "Conteúdo" at bounding box center [247, 97] width 55 height 15
click at [204, 119] on li "Estilo" at bounding box center [305, 111] width 204 height 18
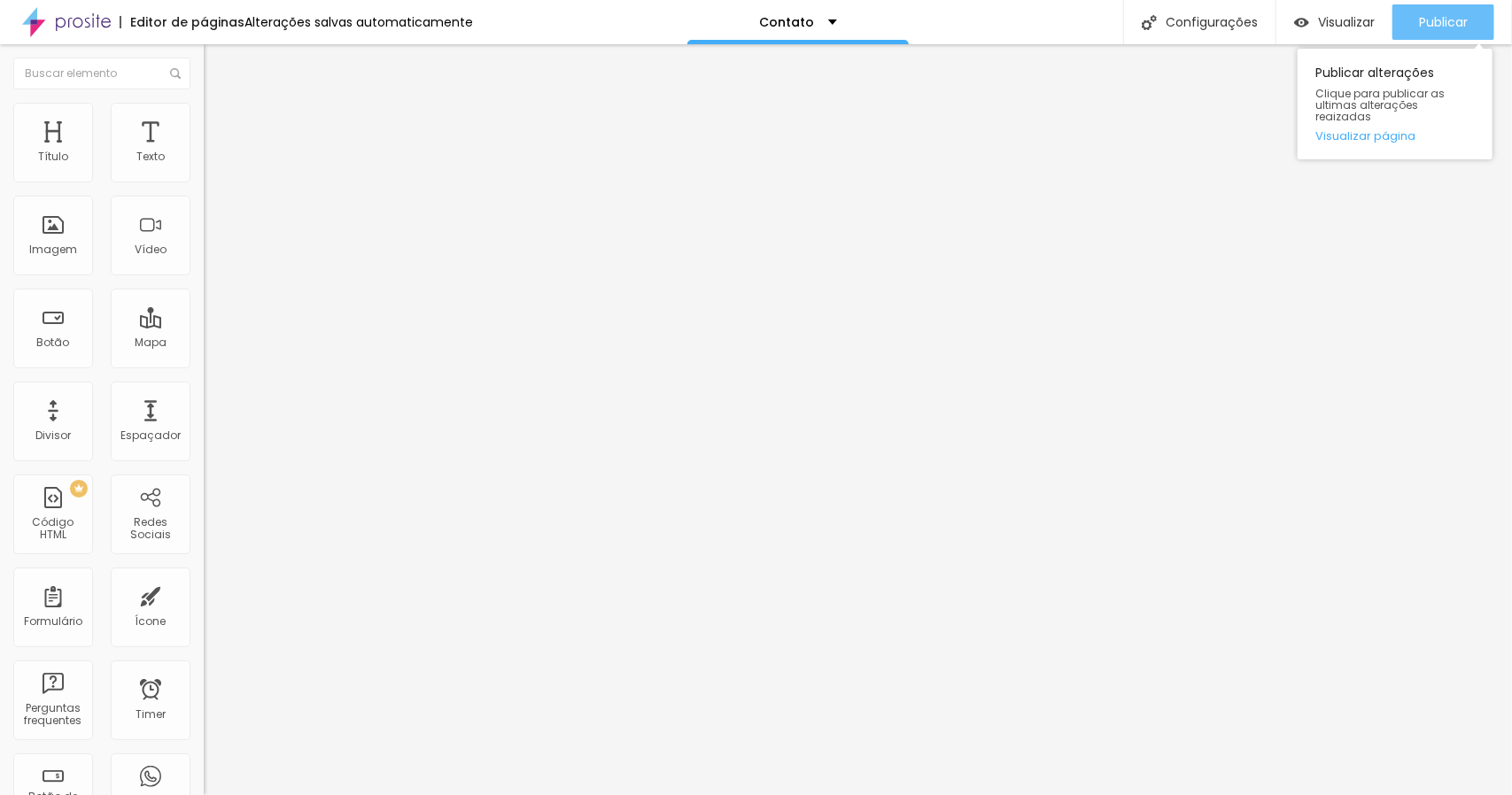
click at [1449, 20] on span "Publicar" at bounding box center [1444, 23] width 49 height 14
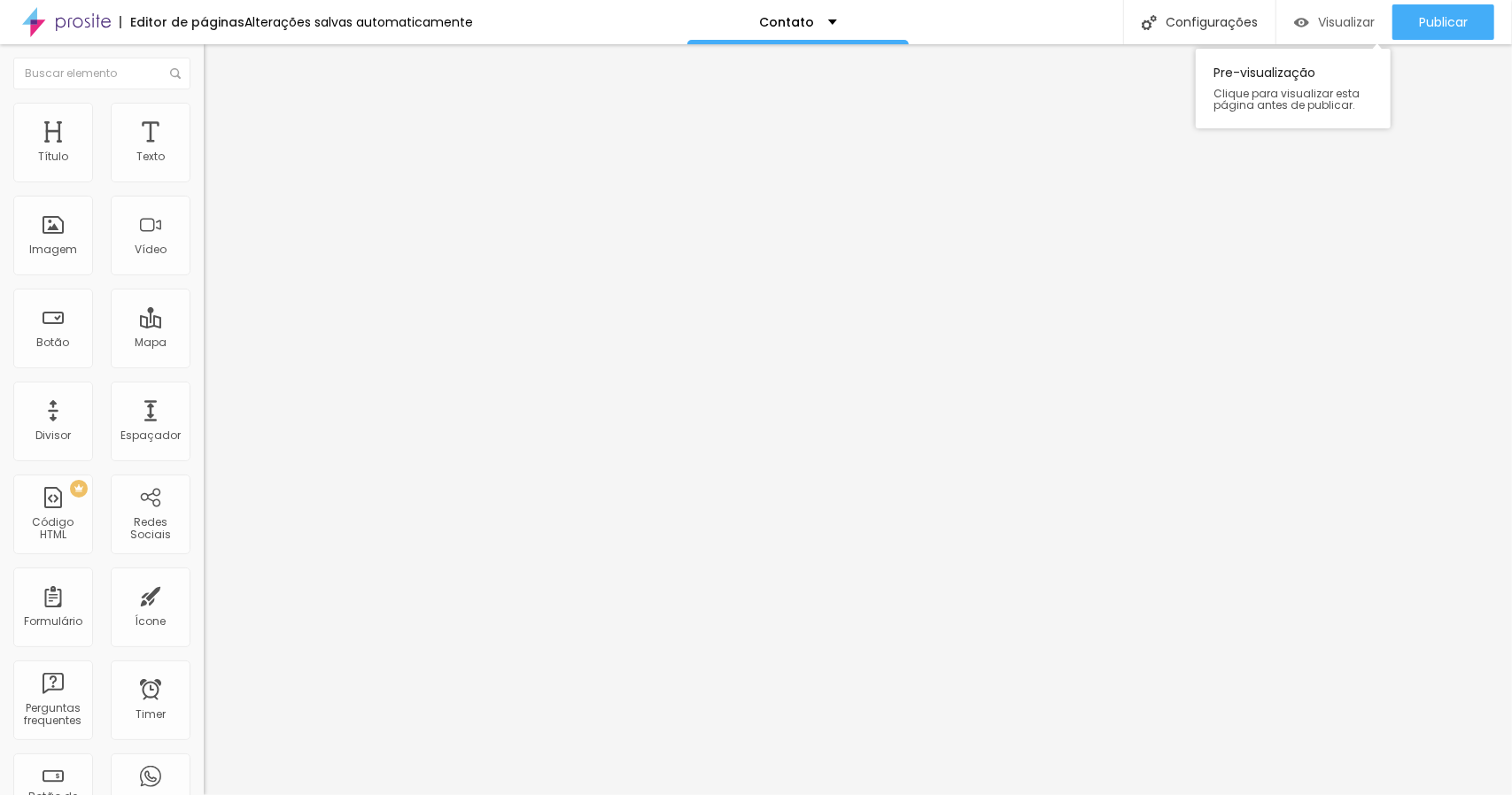
click at [1356, 25] on span "Visualizar" at bounding box center [1346, 23] width 57 height 14
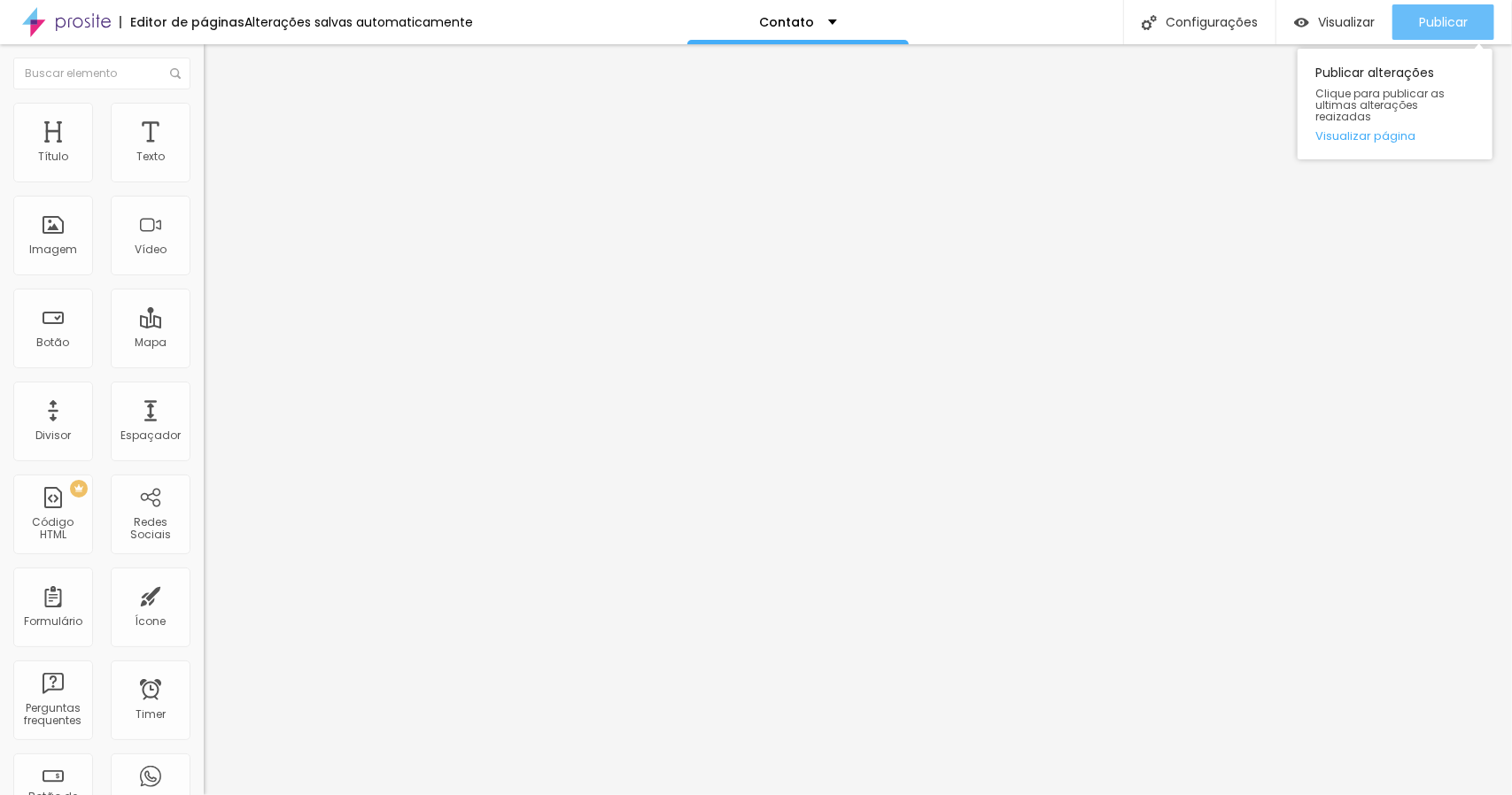
click at [1418, 20] on button "Publicar" at bounding box center [1443, 22] width 101 height 35
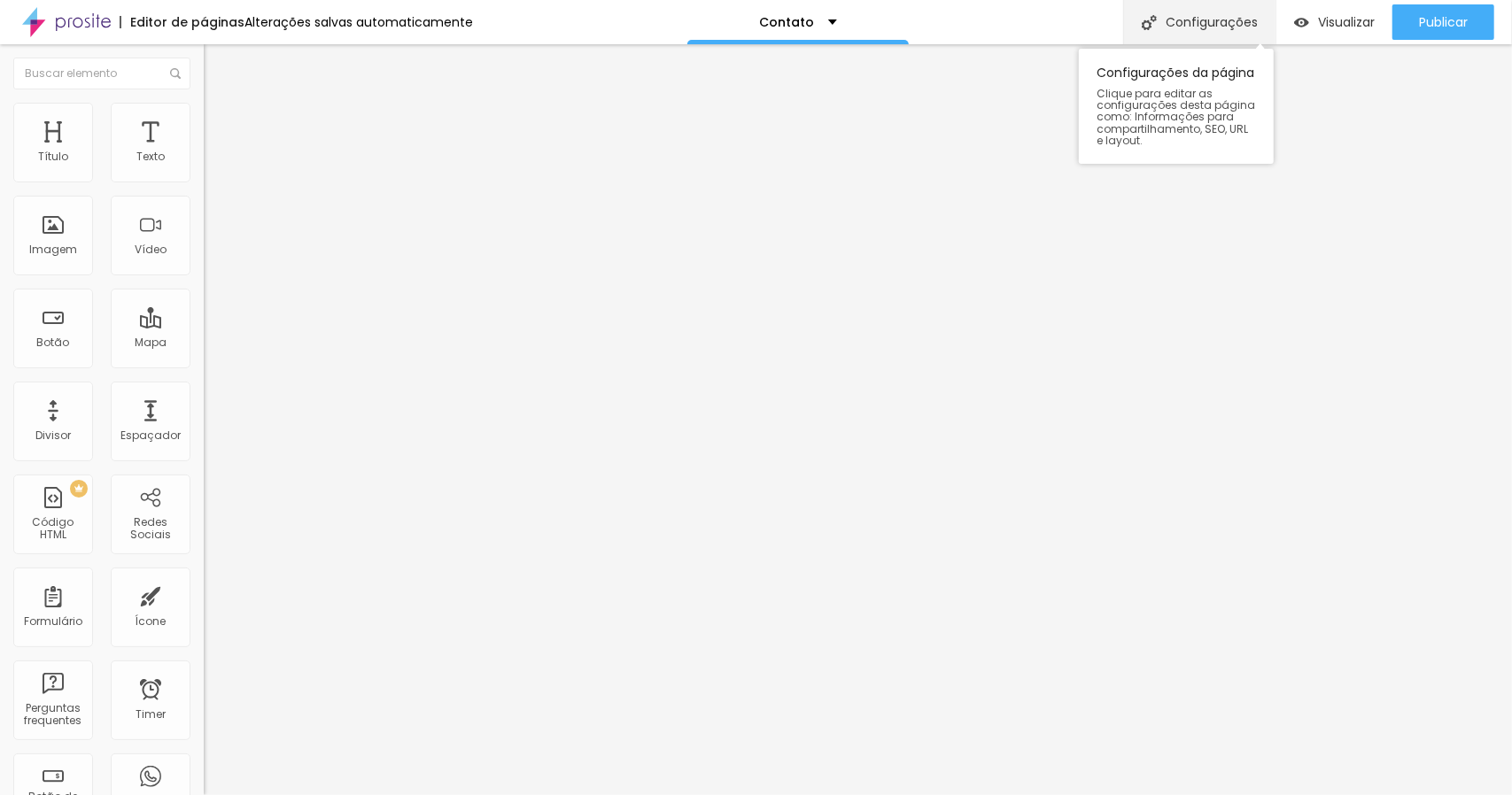
click at [1145, 18] on img at bounding box center [1149, 23] width 15 height 15
